Goal: Task Accomplishment & Management: Use online tool/utility

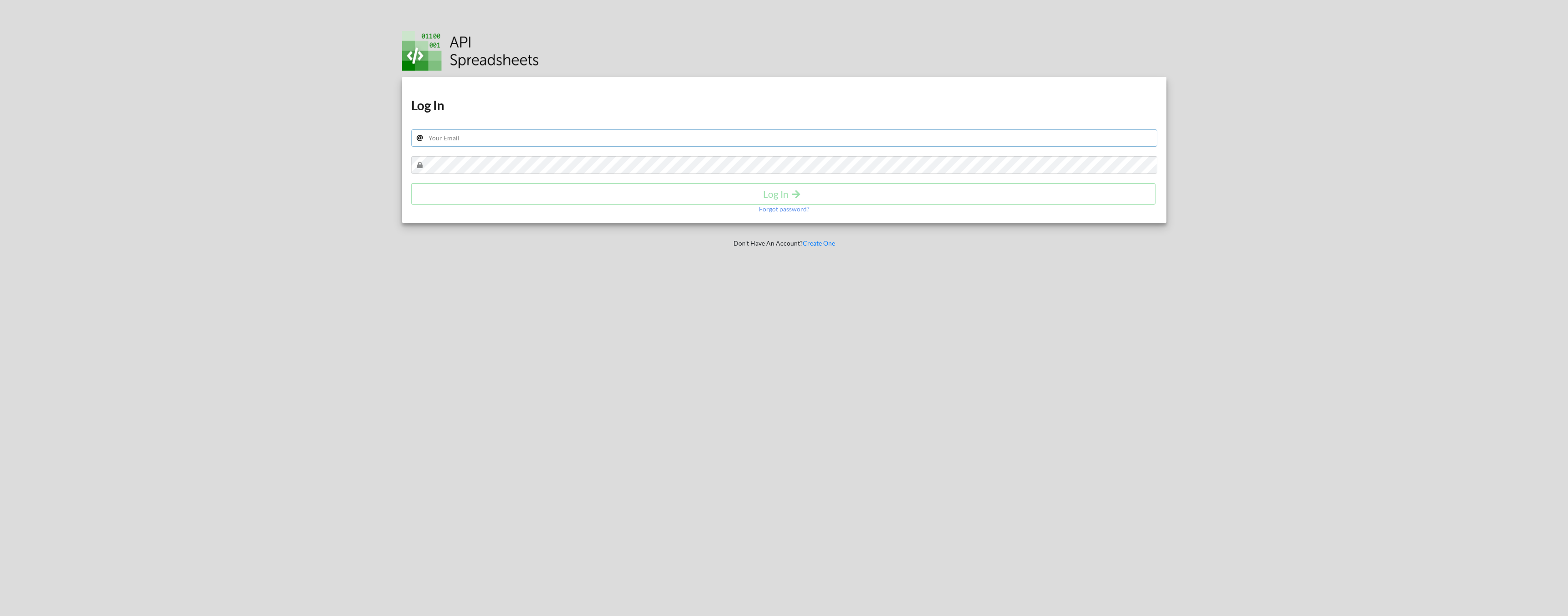
click at [679, 142] on input "text" at bounding box center [784, 138] width 746 height 17
type input "sales@petmojo.in"
click at [576, 206] on div "Forgot password?" at bounding box center [784, 209] width 746 height 9
click at [578, 201] on button "Log In" at bounding box center [783, 194] width 745 height 21
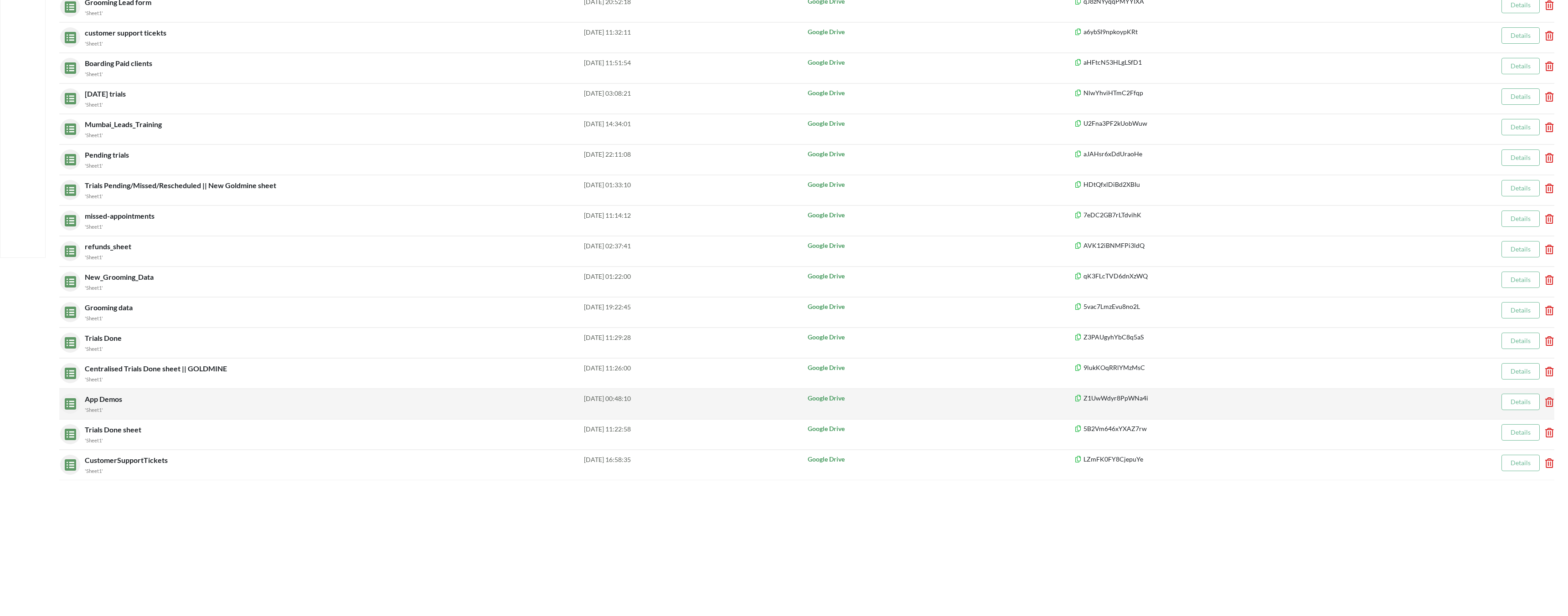
click at [322, 407] on div "'Sheet1'" at bounding box center [334, 410] width 499 height 10
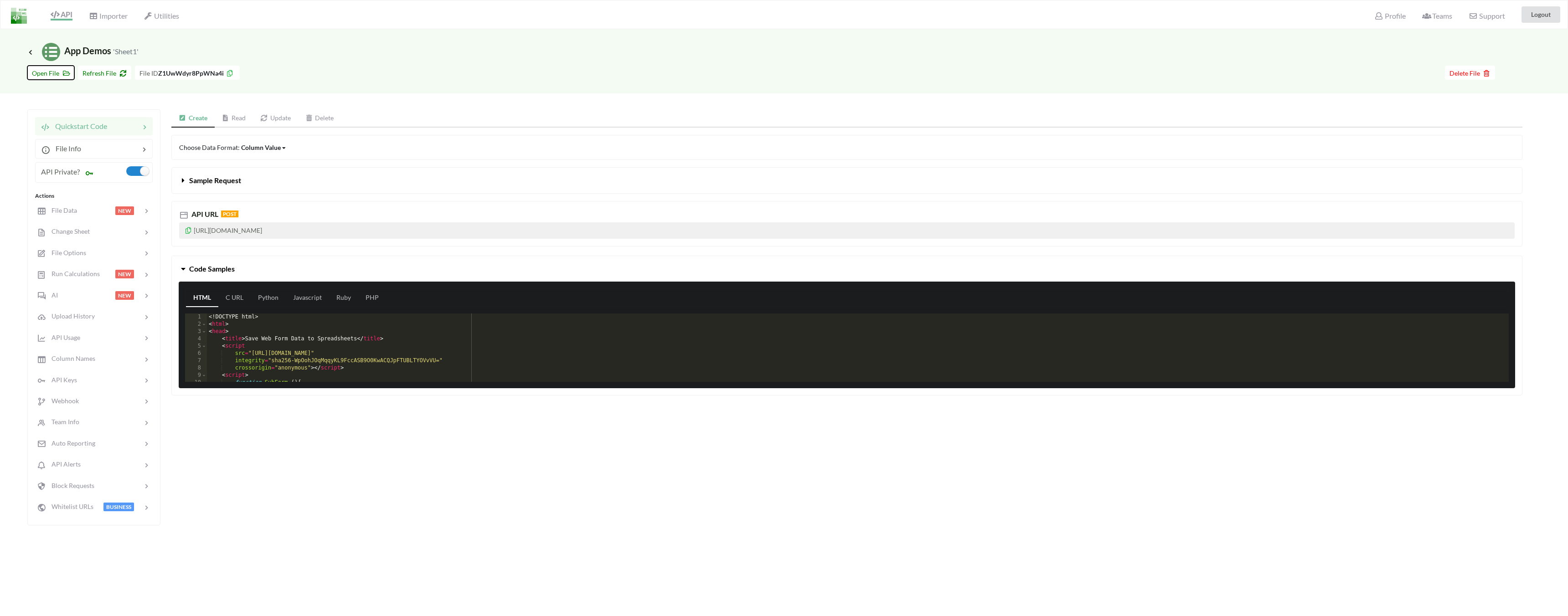
click at [43, 73] on span "Open File" at bounding box center [51, 73] width 38 height 8
